Goal: Understand process/instructions: Learn how to perform a task or action

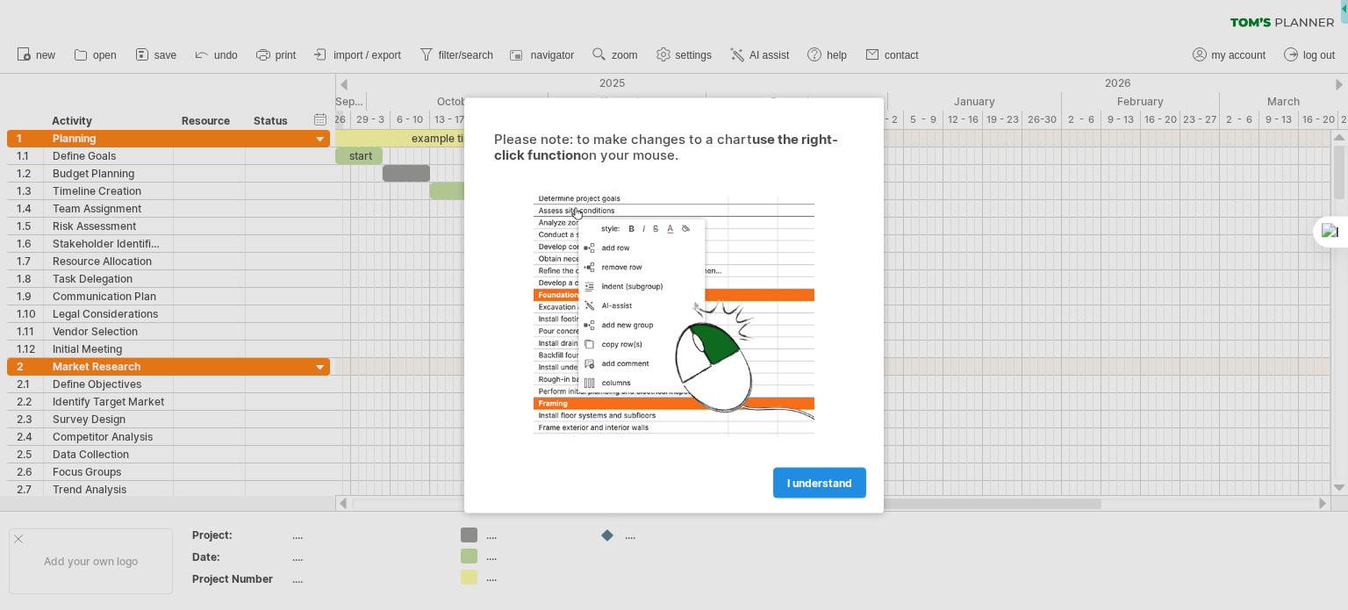
click at [836, 483] on span "I understand" at bounding box center [819, 482] width 65 height 13
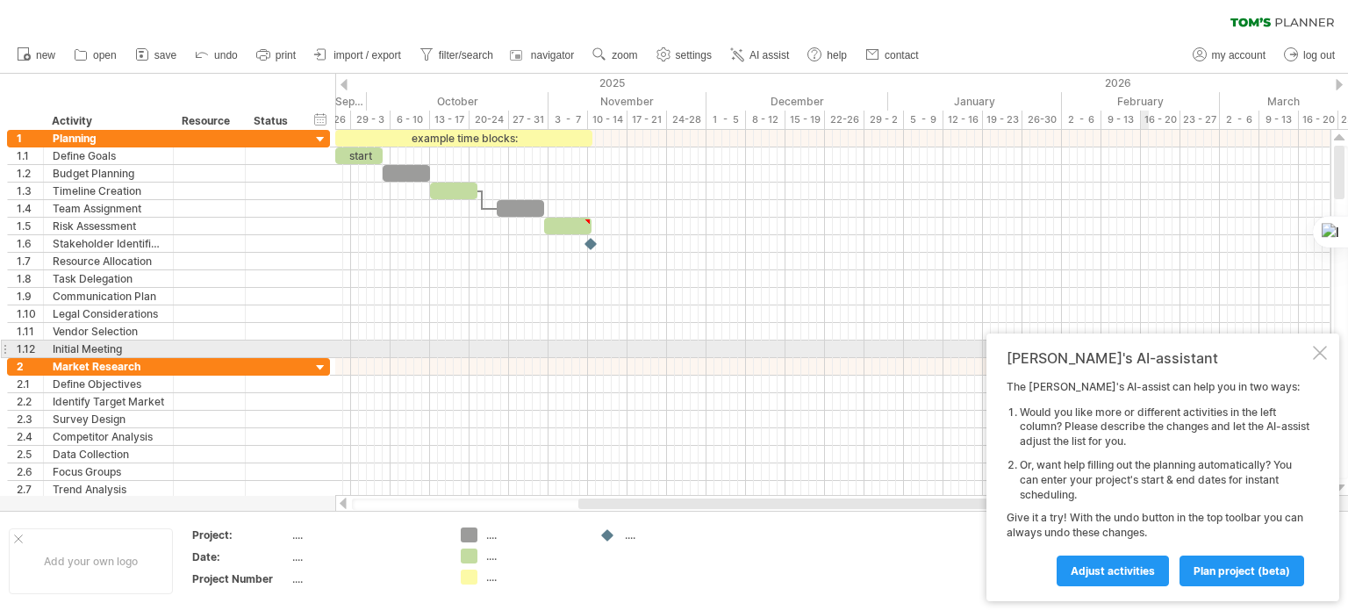
click at [1320, 354] on div at bounding box center [1320, 353] width 14 height 14
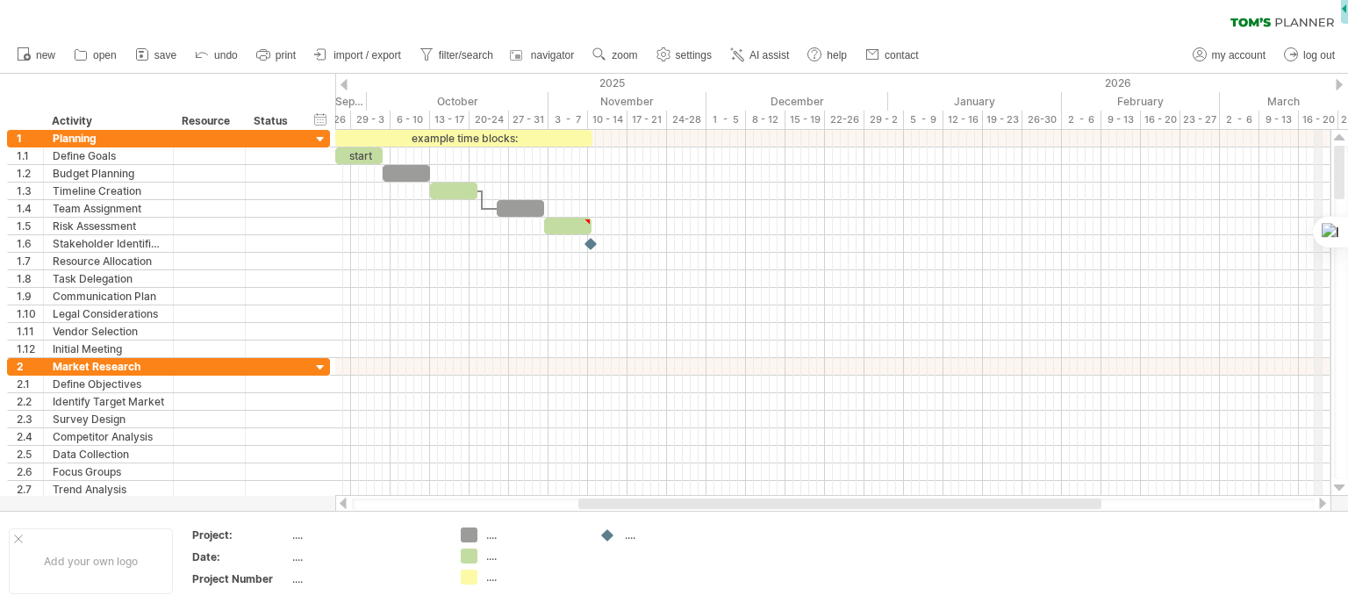
drag, startPoint x: 1342, startPoint y: 189, endPoint x: 1316, endPoint y: 73, distance: 118.6
click at [1316, 73] on div "Trying to reach [DOMAIN_NAME] Connected again... 0% clear filter new 1" at bounding box center [674, 305] width 1348 height 610
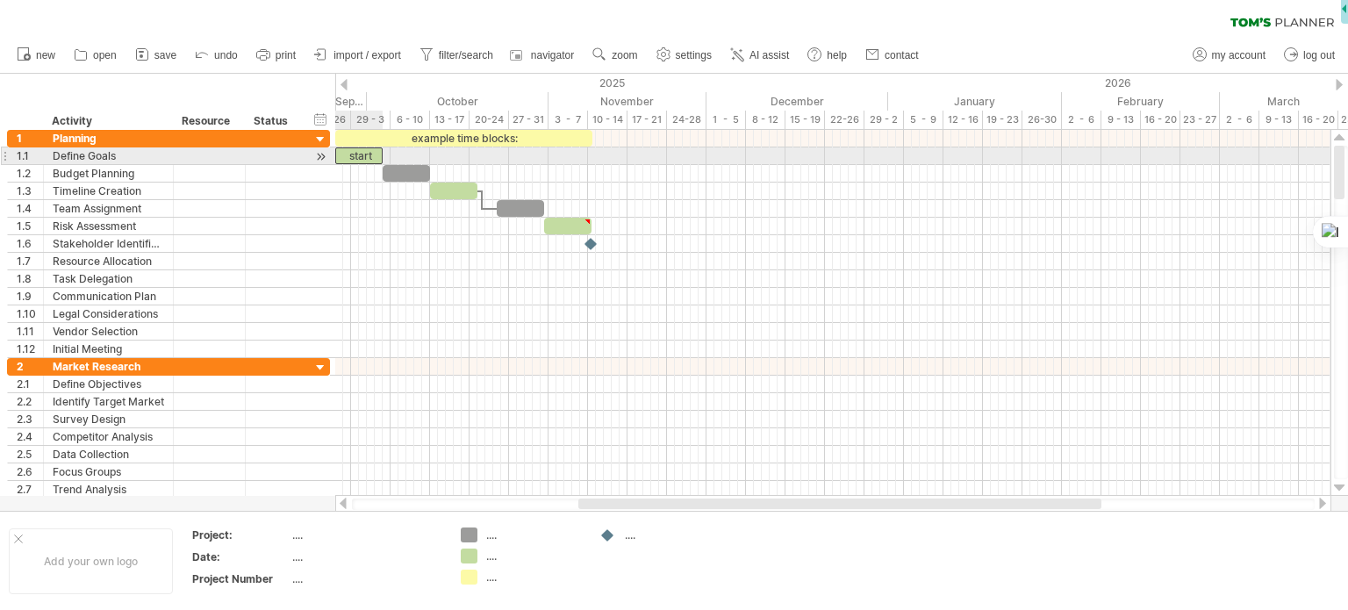
click at [353, 156] on div "start" at bounding box center [358, 155] width 47 height 17
drag, startPoint x: 353, startPoint y: 156, endPoint x: 453, endPoint y: 158, distance: 100.1
click at [453, 158] on div "example time blocks: ***** [DATE] [DATE]" at bounding box center [832, 313] width 995 height 366
click at [351, 154] on div "*****" at bounding box center [358, 155] width 47 height 17
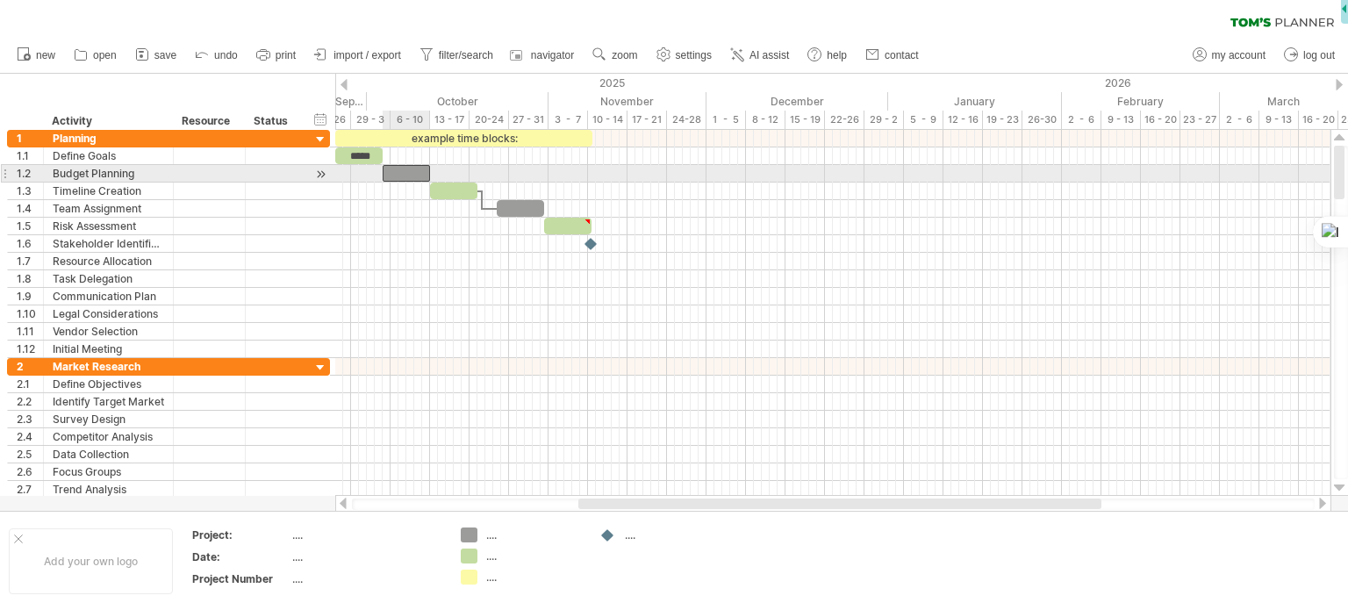
click at [410, 171] on div at bounding box center [406, 173] width 47 height 17
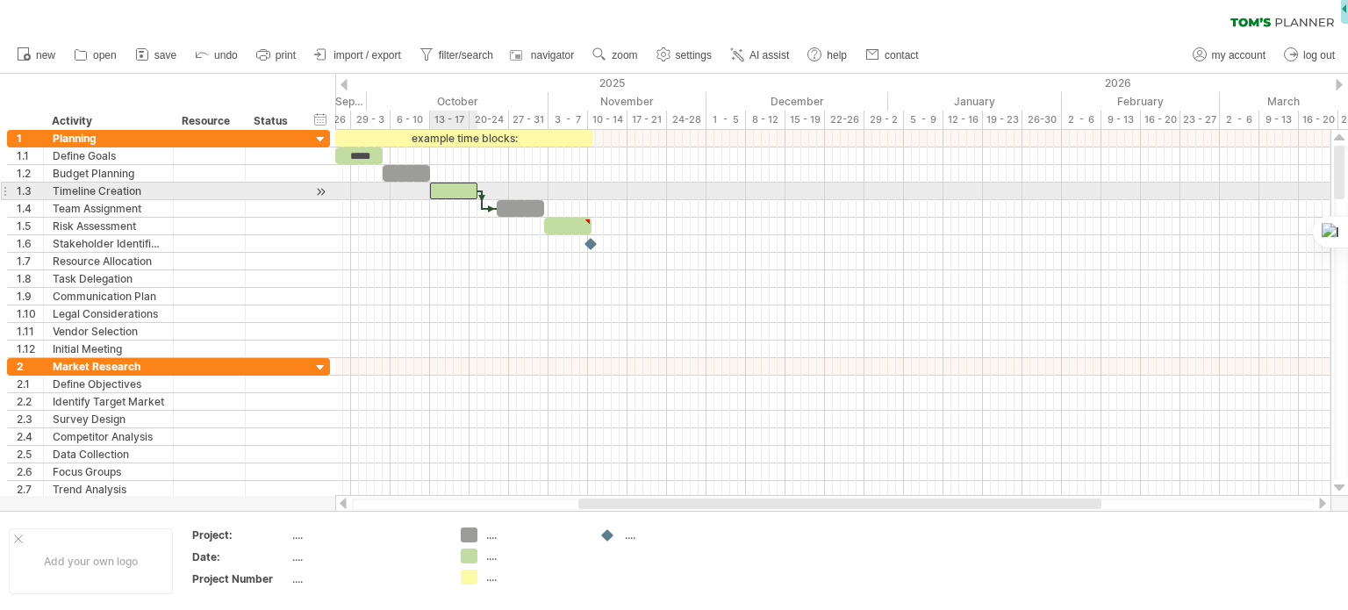
click at [456, 192] on div at bounding box center [453, 191] width 47 height 17
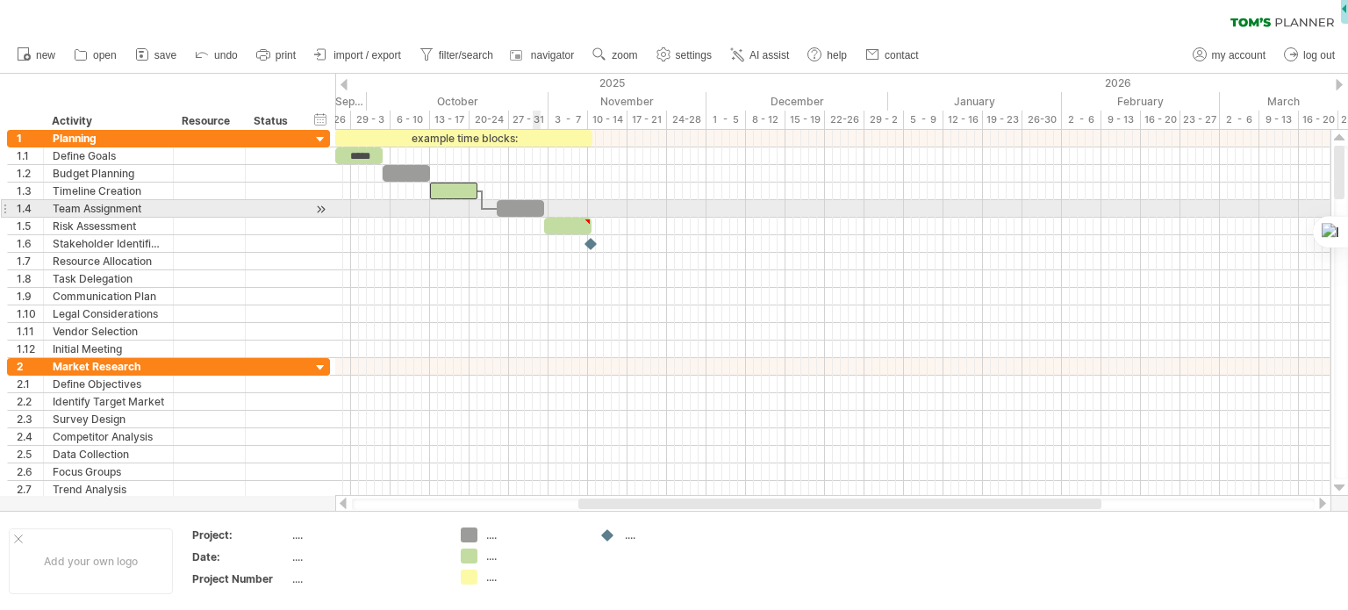
click at [534, 218] on div at bounding box center [832, 227] width 995 height 18
click at [537, 207] on div at bounding box center [520, 208] width 47 height 17
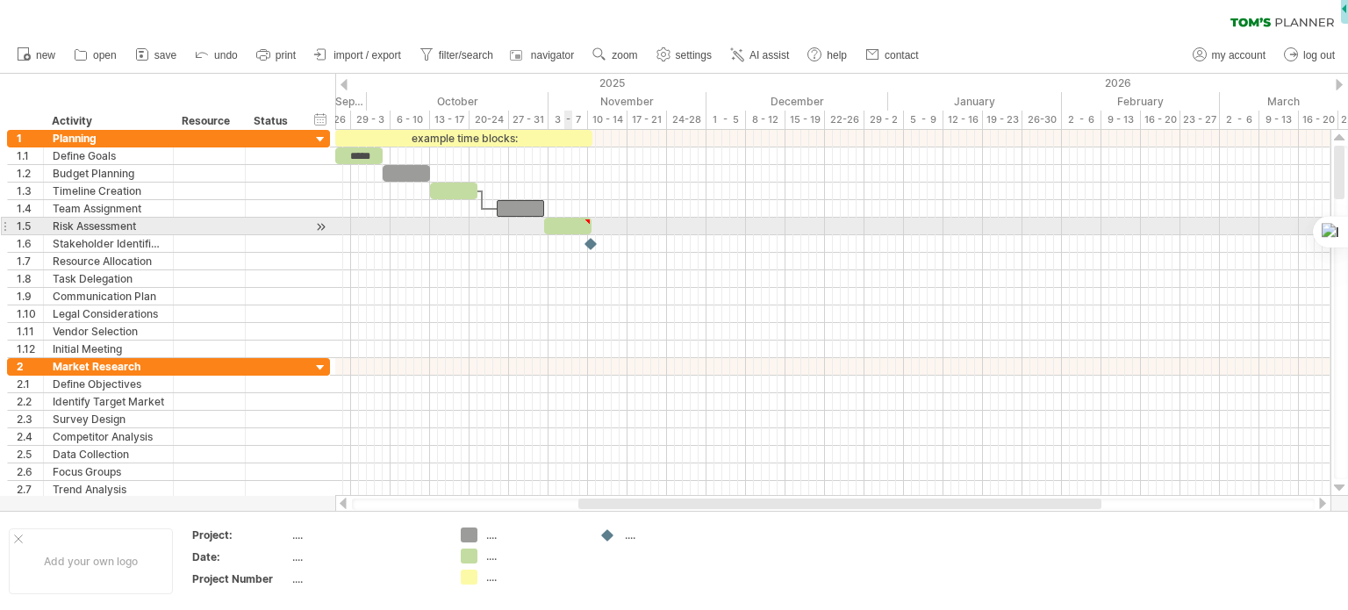
click at [565, 232] on div at bounding box center [567, 226] width 47 height 17
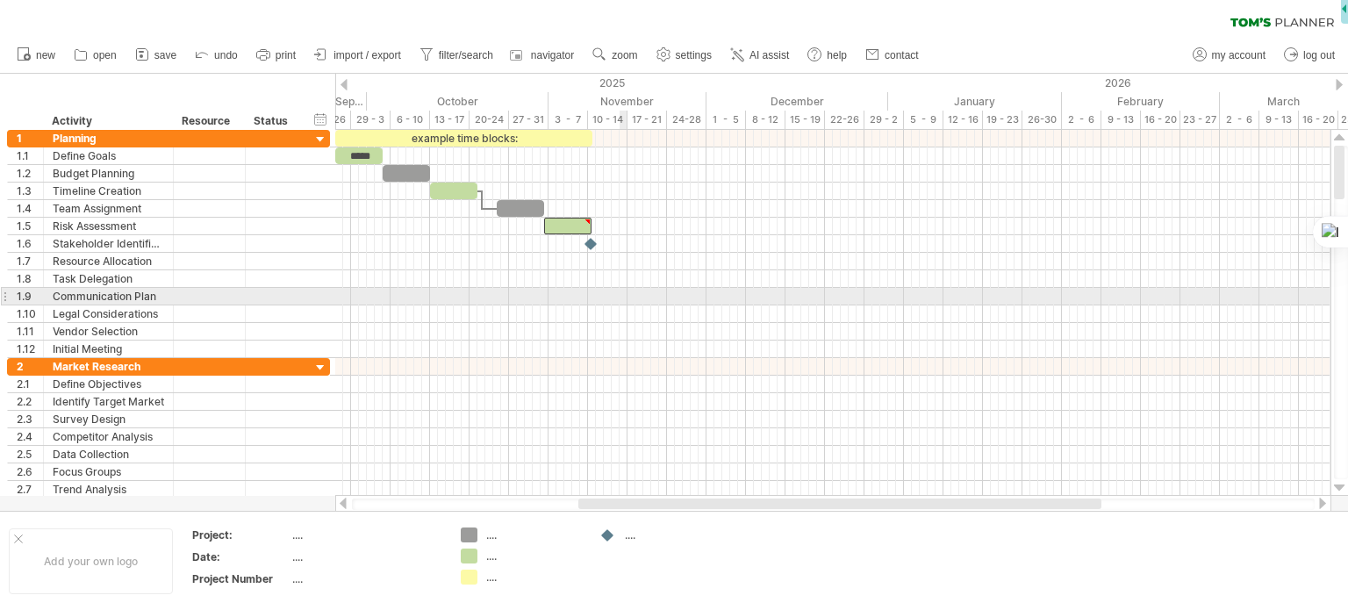
click at [625, 297] on div at bounding box center [832, 297] width 995 height 18
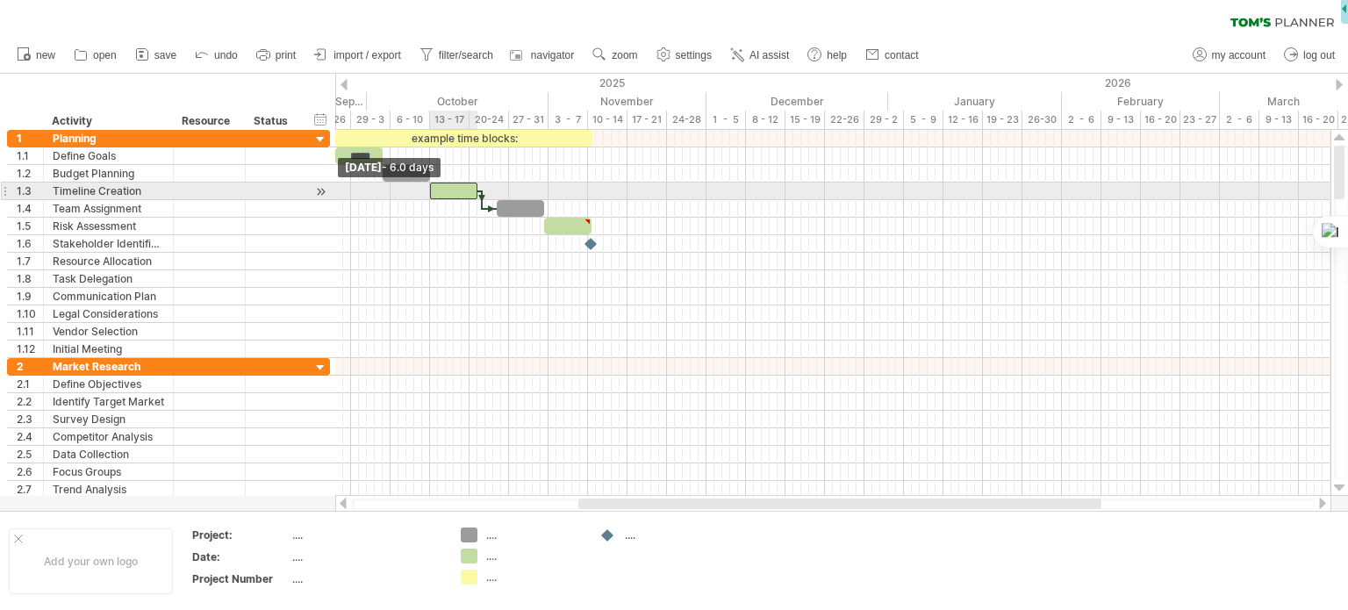
click at [432, 185] on span at bounding box center [430, 191] width 7 height 17
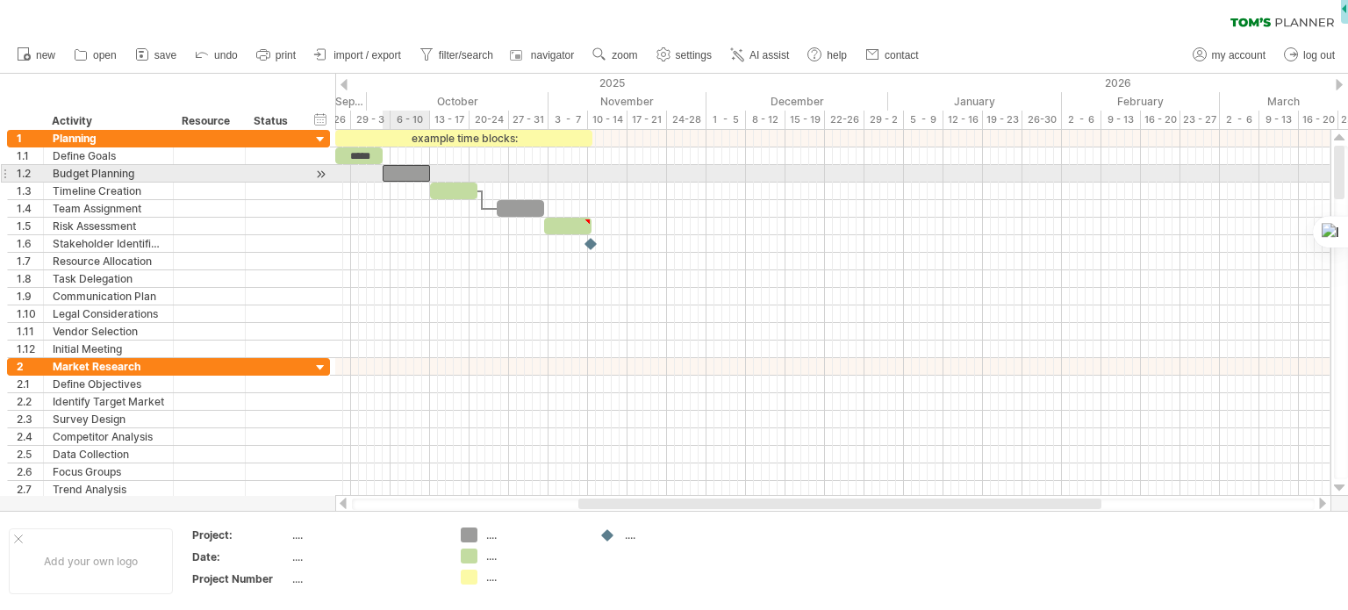
click at [404, 169] on div at bounding box center [406, 173] width 47 height 17
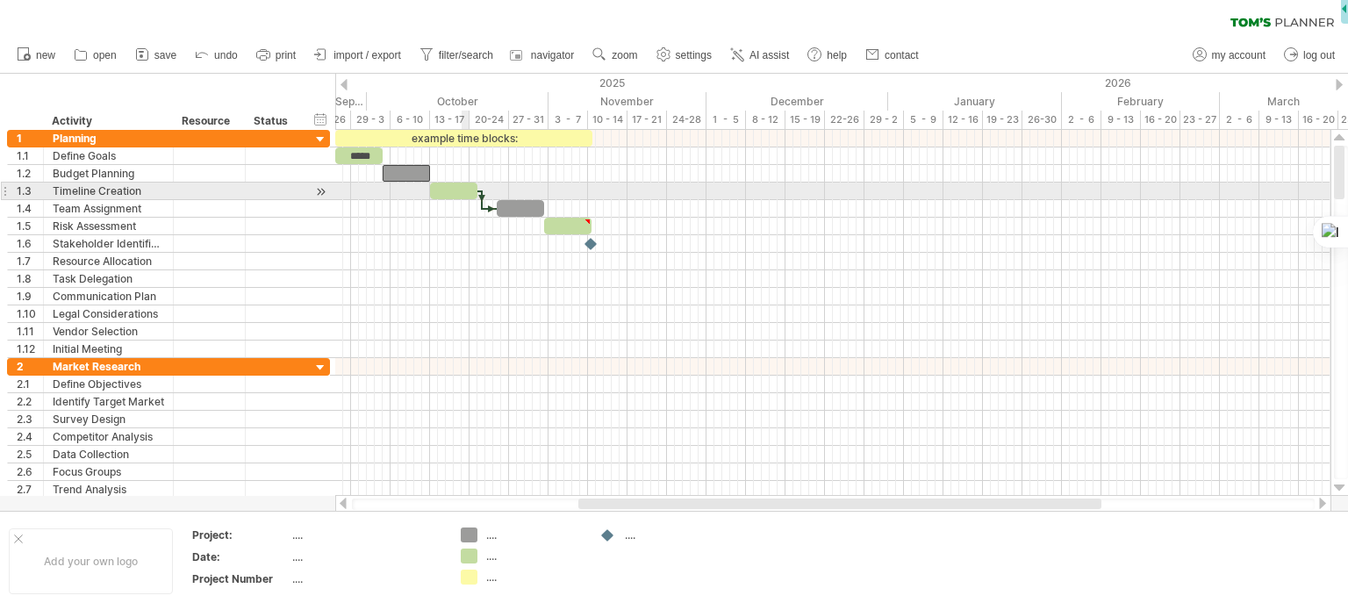
click at [463, 190] on div at bounding box center [453, 191] width 47 height 17
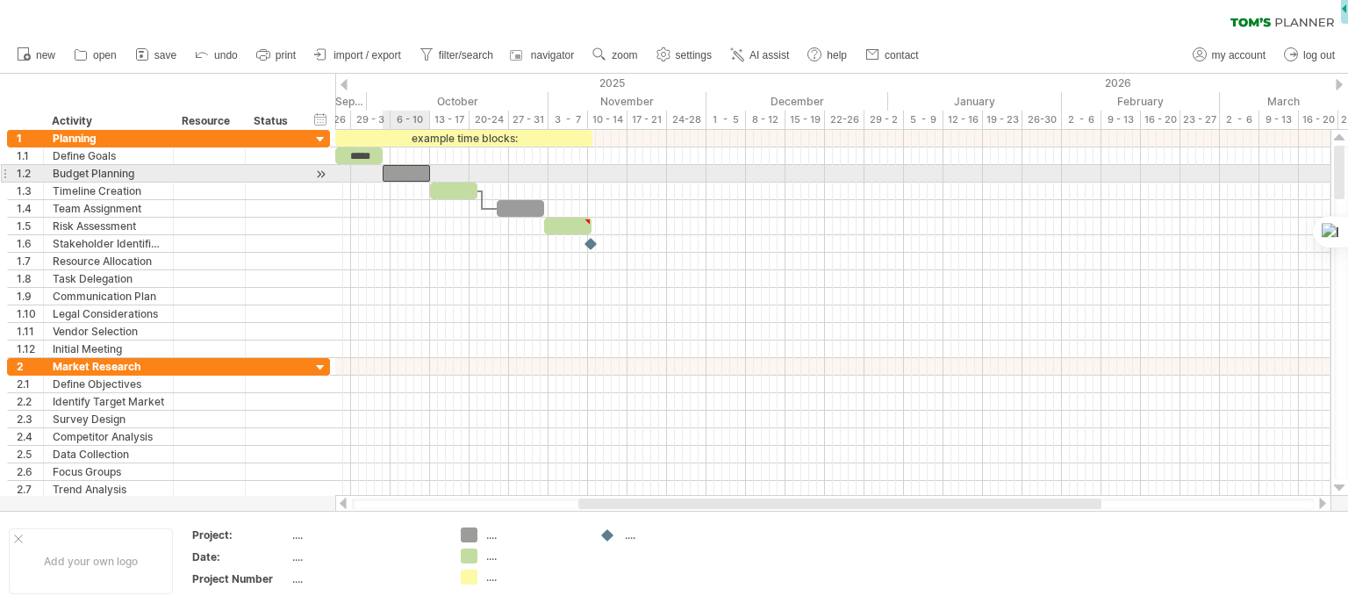
click at [400, 166] on div at bounding box center [406, 173] width 47 height 17
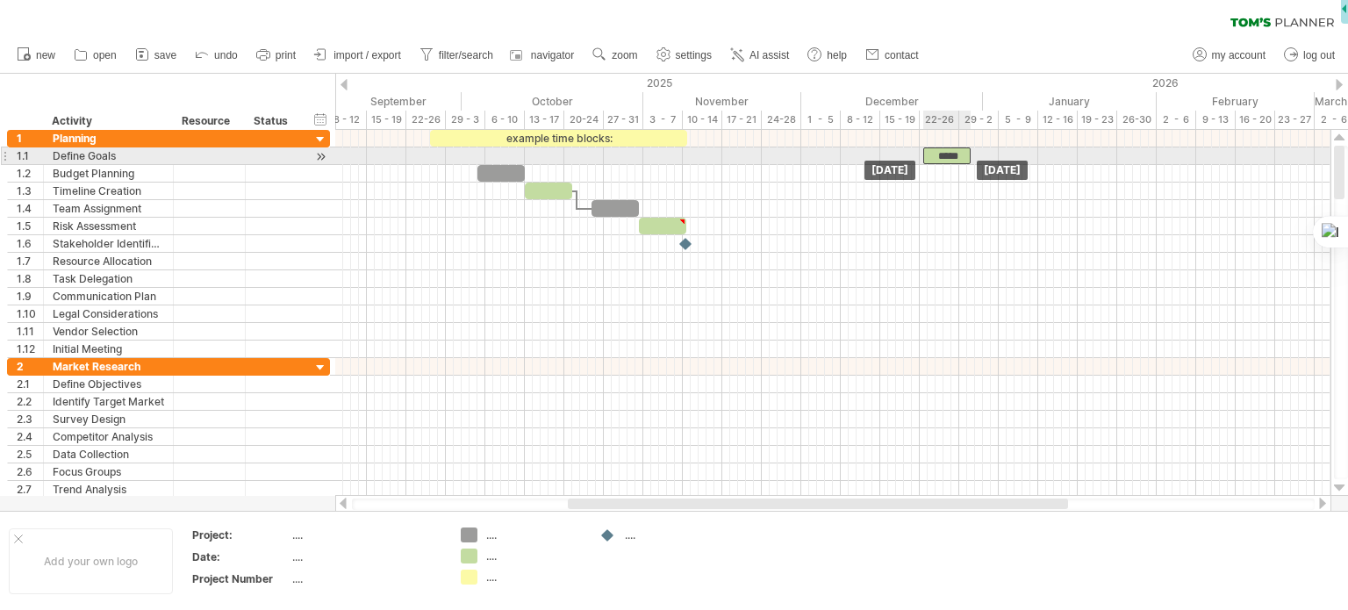
drag, startPoint x: 361, startPoint y: 156, endPoint x: 948, endPoint y: 159, distance: 587.1
click at [948, 159] on div "*****" at bounding box center [946, 155] width 47 height 17
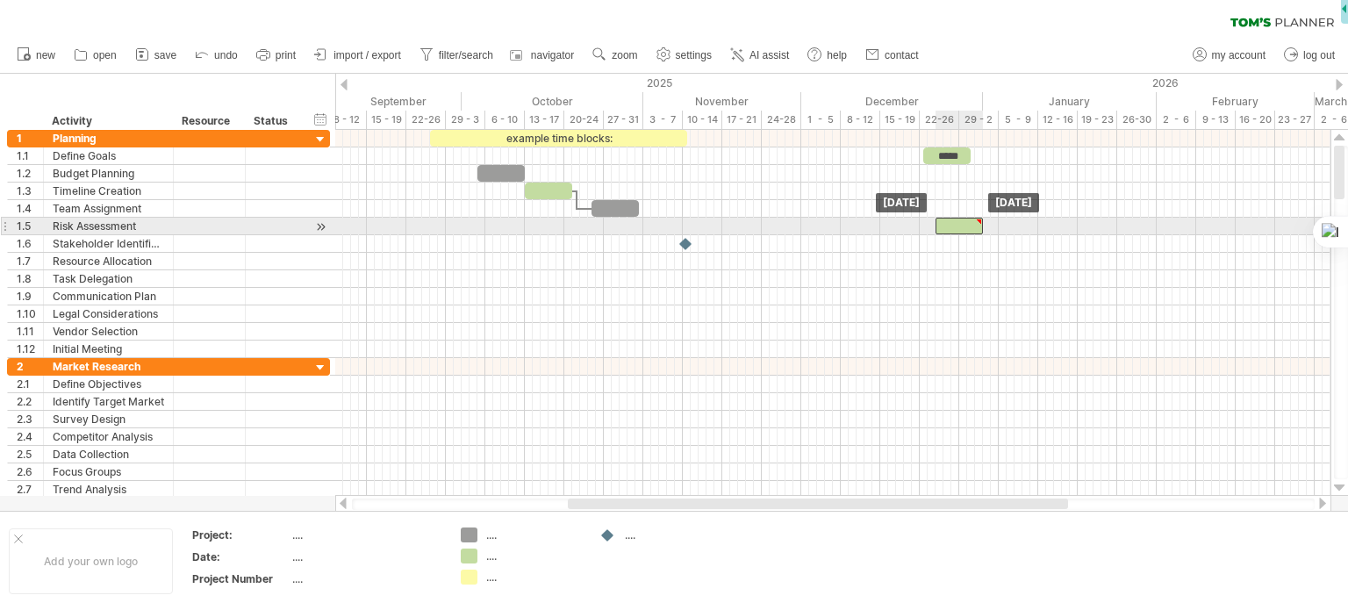
drag, startPoint x: 663, startPoint y: 222, endPoint x: 958, endPoint y: 225, distance: 294.9
click at [958, 225] on div at bounding box center [959, 226] width 47 height 17
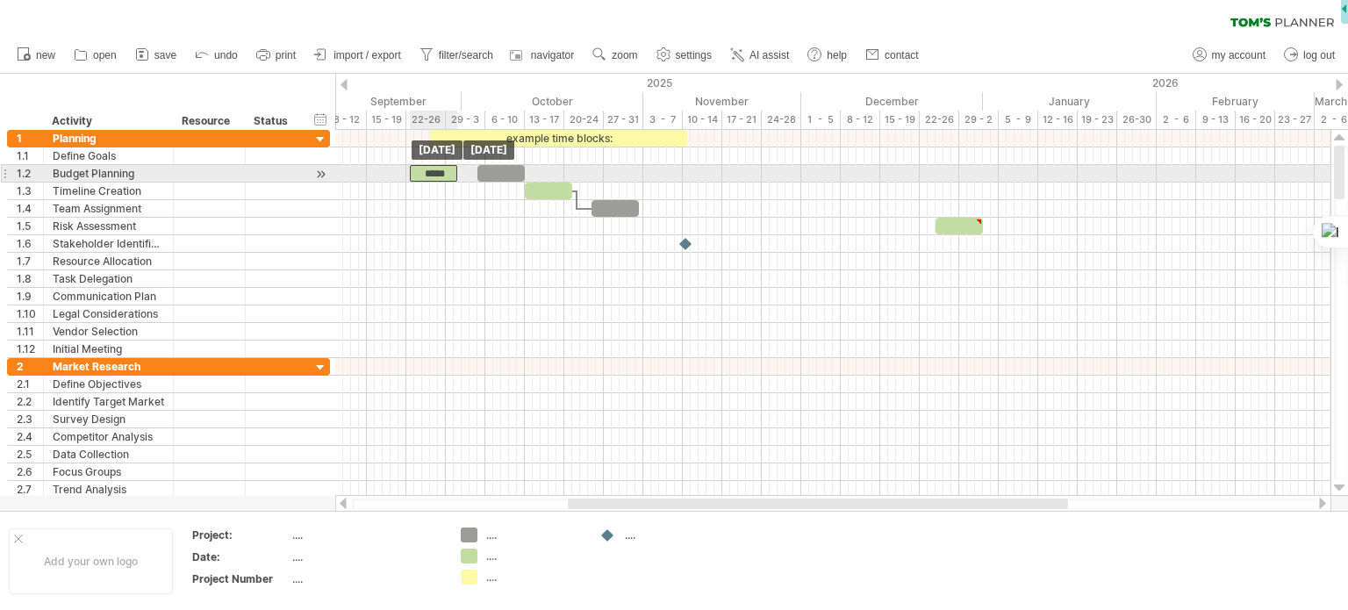
drag, startPoint x: 951, startPoint y: 162, endPoint x: 354, endPoint y: 177, distance: 597.9
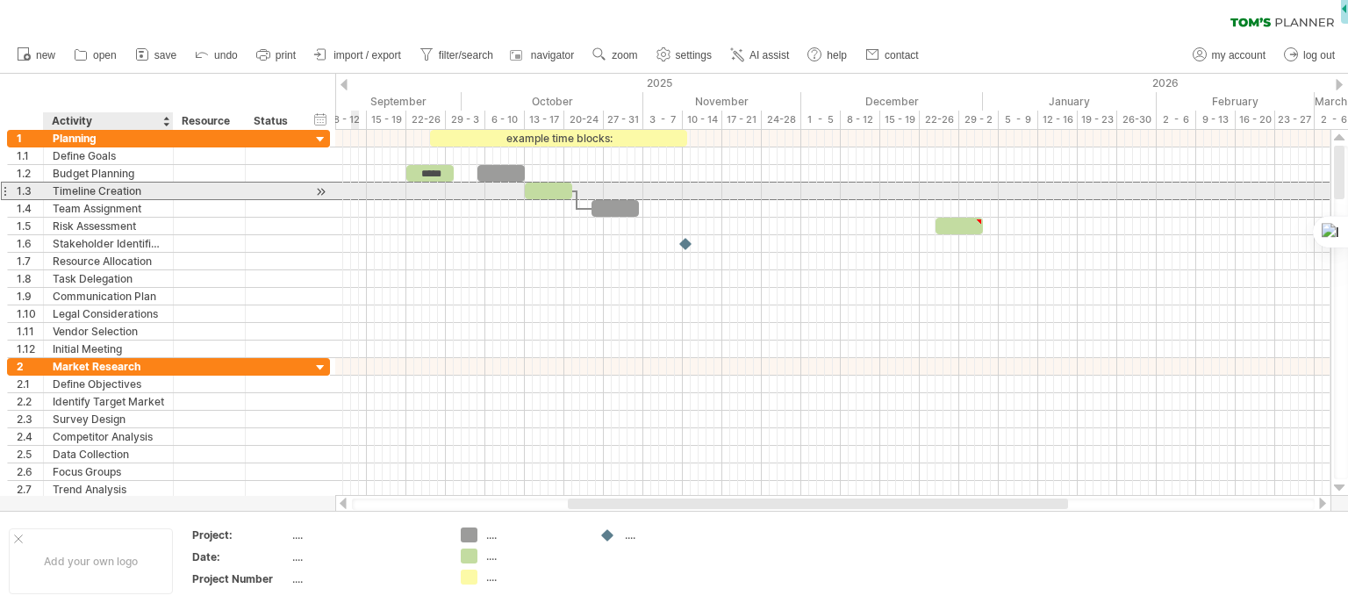
click at [101, 191] on div "Timeline Creation" at bounding box center [108, 191] width 111 height 17
